Goal: Transaction & Acquisition: Subscribe to service/newsletter

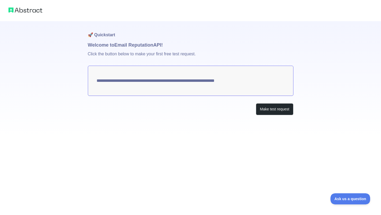
click at [149, 83] on textarea "**********" at bounding box center [190, 81] width 205 height 30
click at [281, 111] on button "Make test request" at bounding box center [274, 109] width 37 height 12
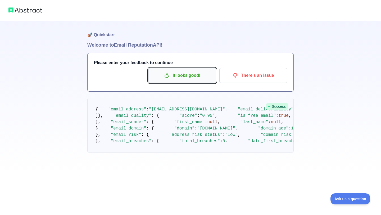
click at [180, 74] on p "It looks good!" at bounding box center [182, 75] width 60 height 9
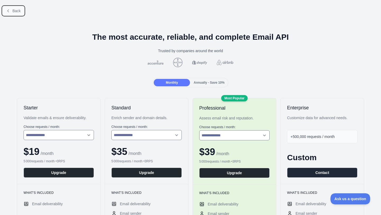
click at [16, 12] on span "Back" at bounding box center [16, 11] width 8 height 4
